Goal: Information Seeking & Learning: Learn about a topic

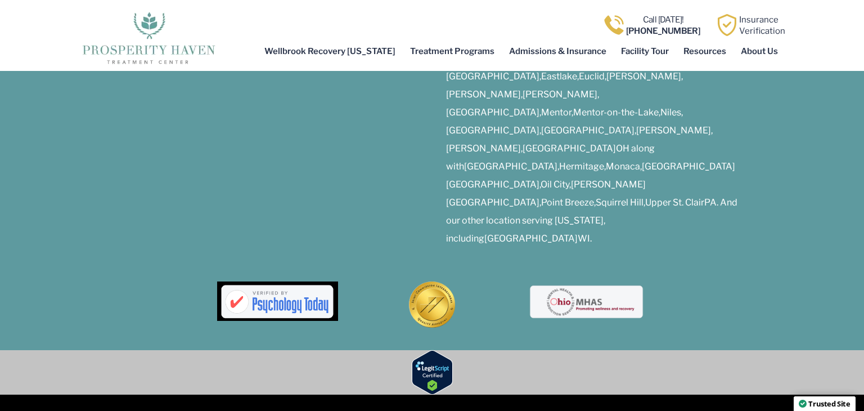
scroll to position [5734, 0]
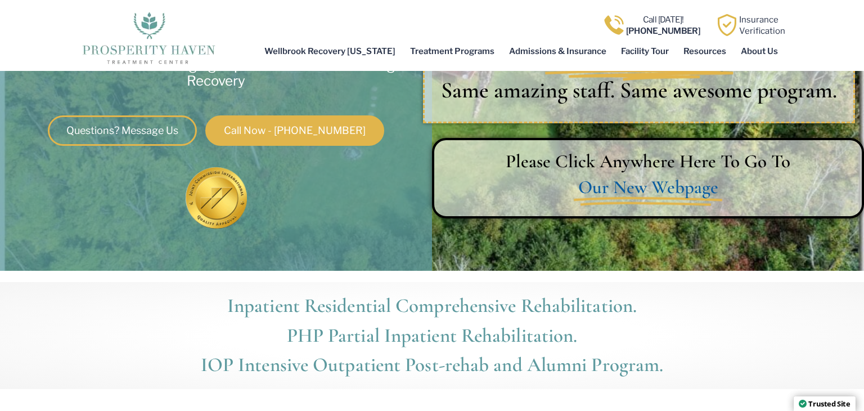
scroll to position [0, 0]
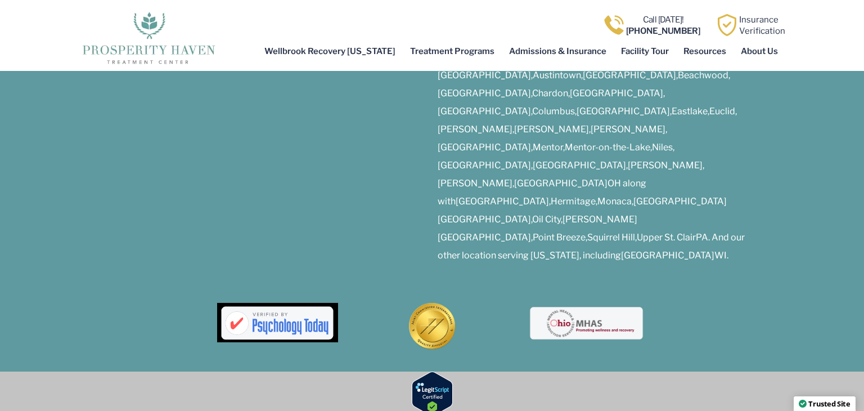
scroll to position [4018, 0]
drag, startPoint x: 433, startPoint y: 367, endPoint x: 524, endPoint y: 365, distance: 91.2
copy span "PROSPERITY HAVEN"
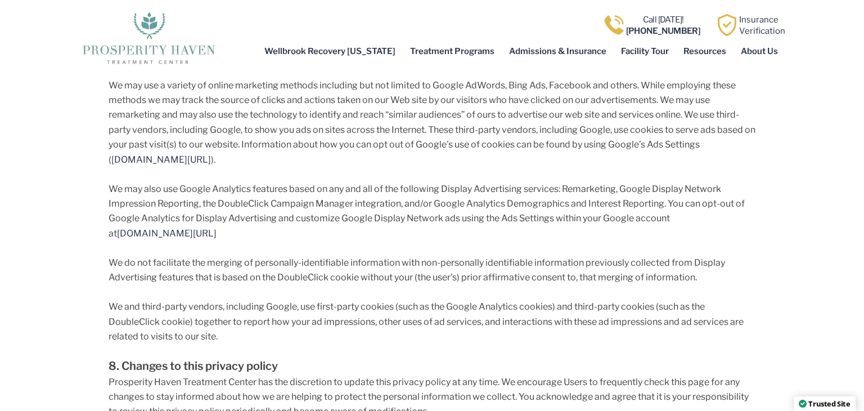
scroll to position [0, 0]
